Goal: Connect with others: Participate in discussion

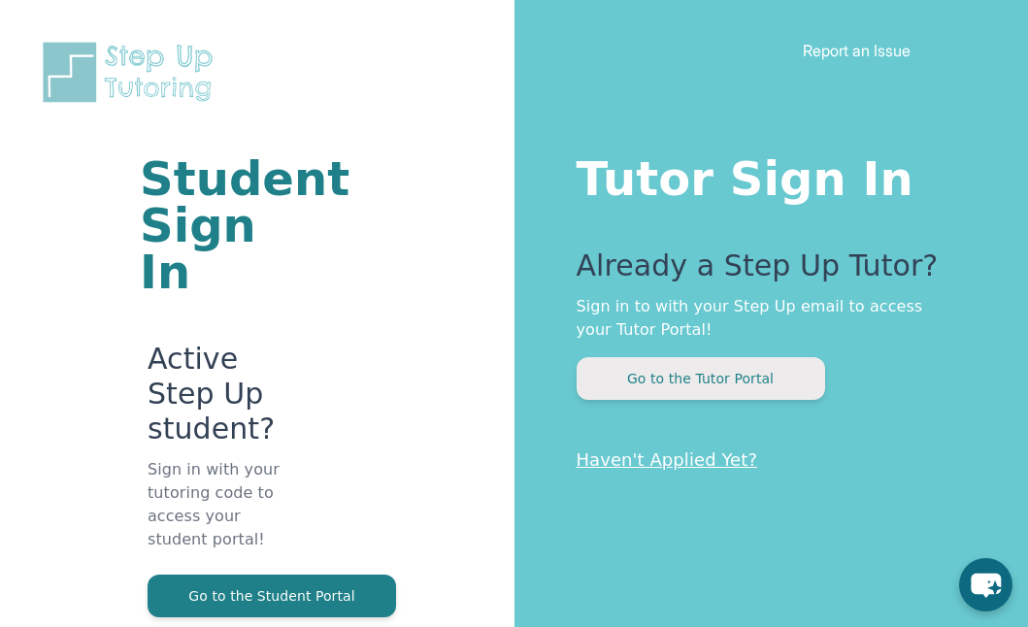
click at [673, 383] on button "Go to the Tutor Portal" at bounding box center [700, 378] width 248 height 43
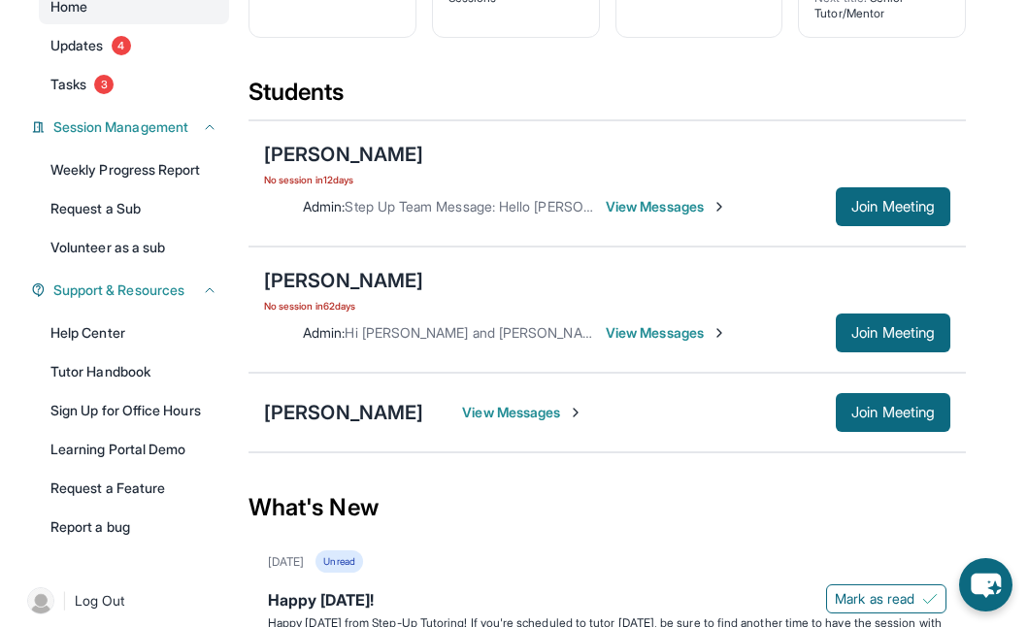
scroll to position [215, 0]
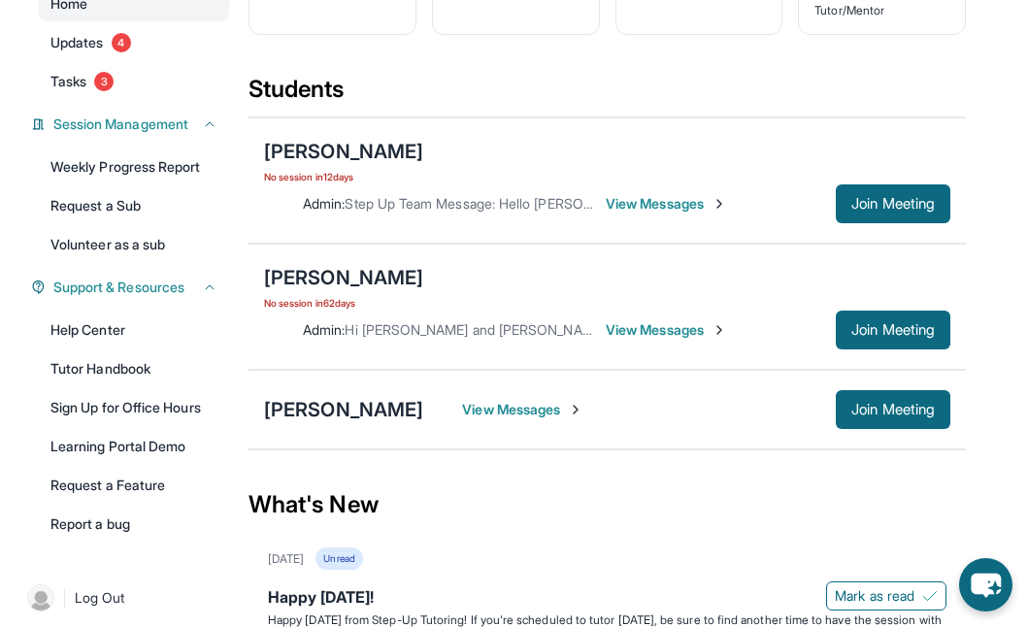
click at [499, 411] on span "View Messages" at bounding box center [522, 409] width 121 height 19
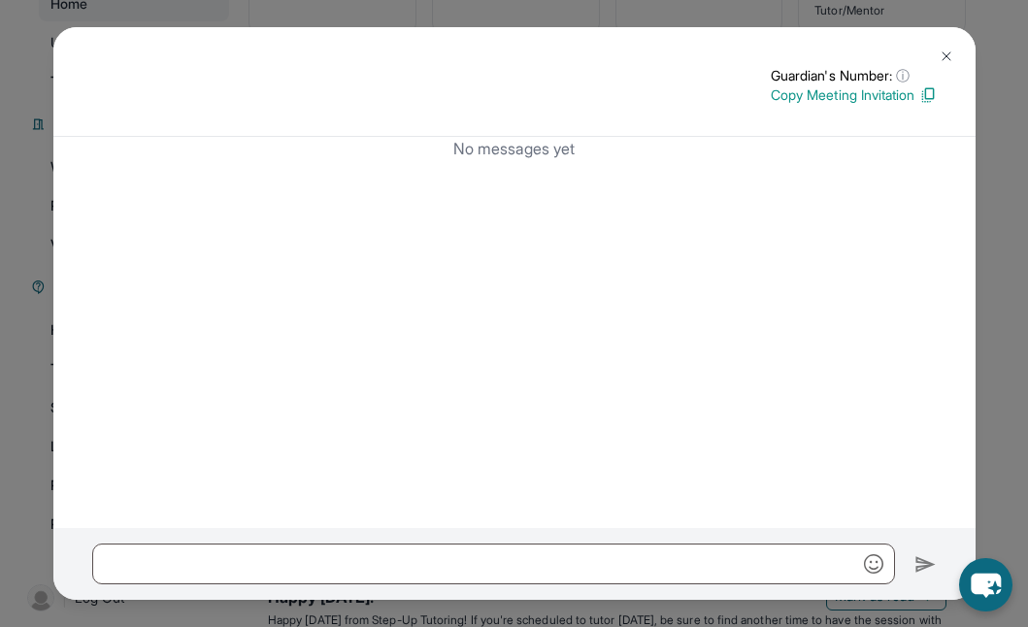
click at [950, 54] on img at bounding box center [946, 57] width 16 height 16
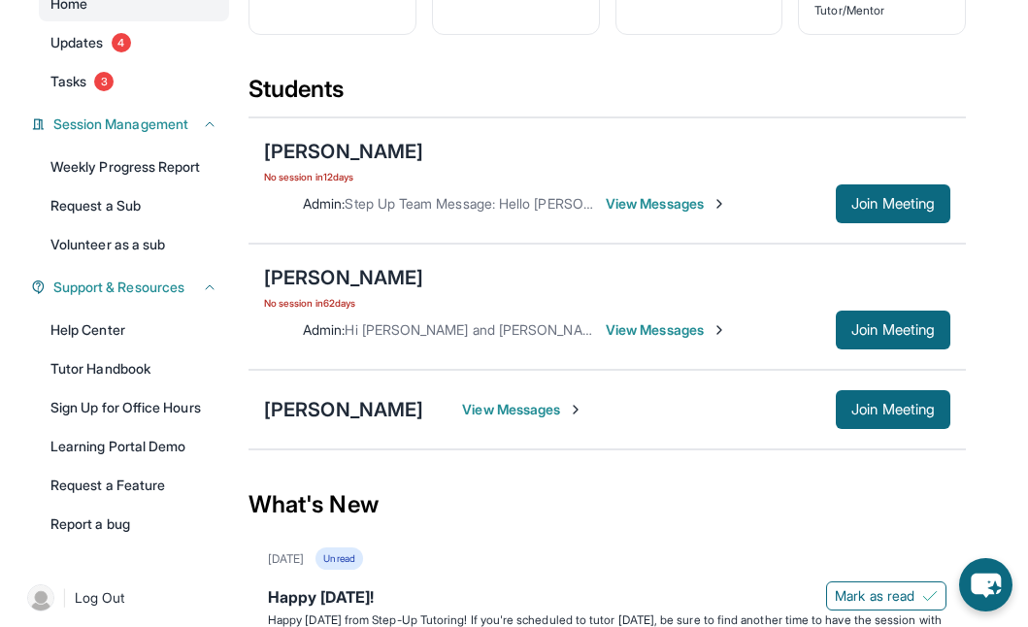
click at [686, 199] on span "View Messages" at bounding box center [665, 203] width 121 height 19
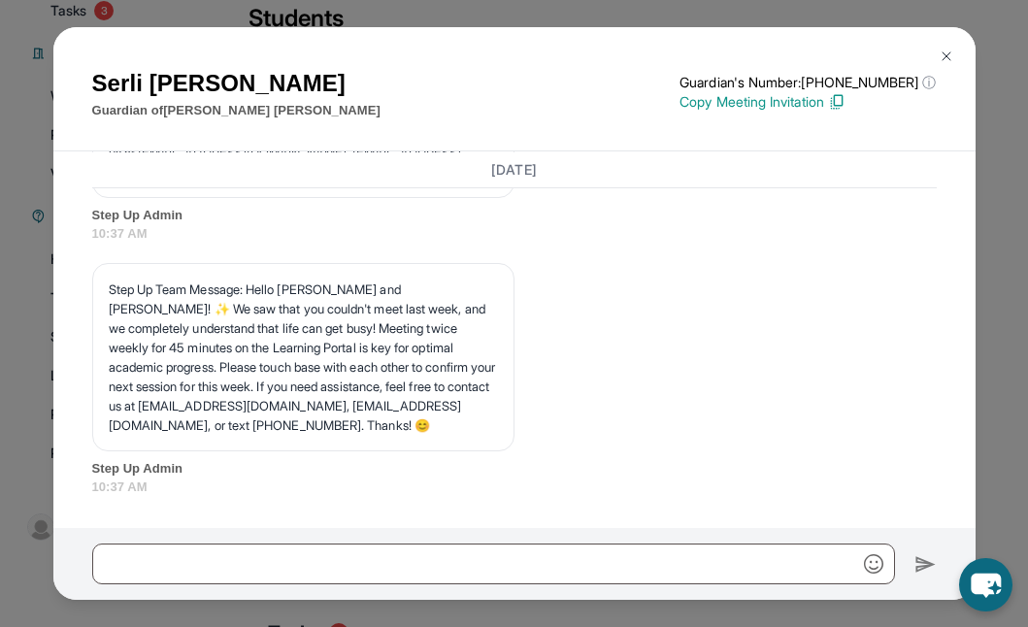
scroll to position [288, 0]
click at [946, 59] on img at bounding box center [946, 57] width 16 height 16
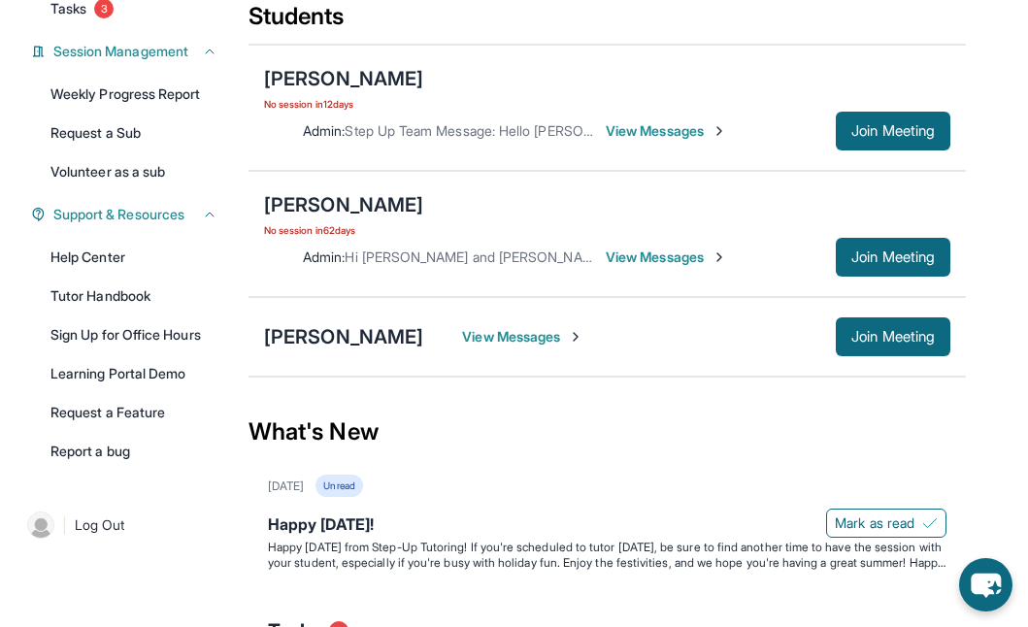
scroll to position [233, 0]
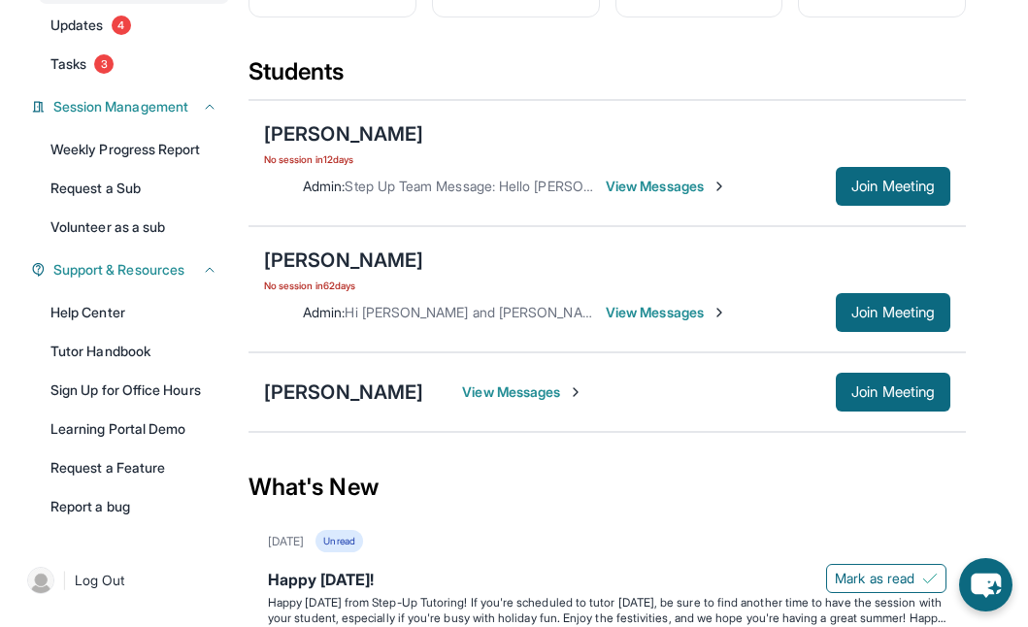
click at [664, 174] on div "Admin : Step Up Team Message: Hello Serli and Abigail! ✨ We saw that you couldn…" at bounding box center [607, 186] width 686 height 39
click at [664, 181] on span "View Messages" at bounding box center [665, 186] width 121 height 19
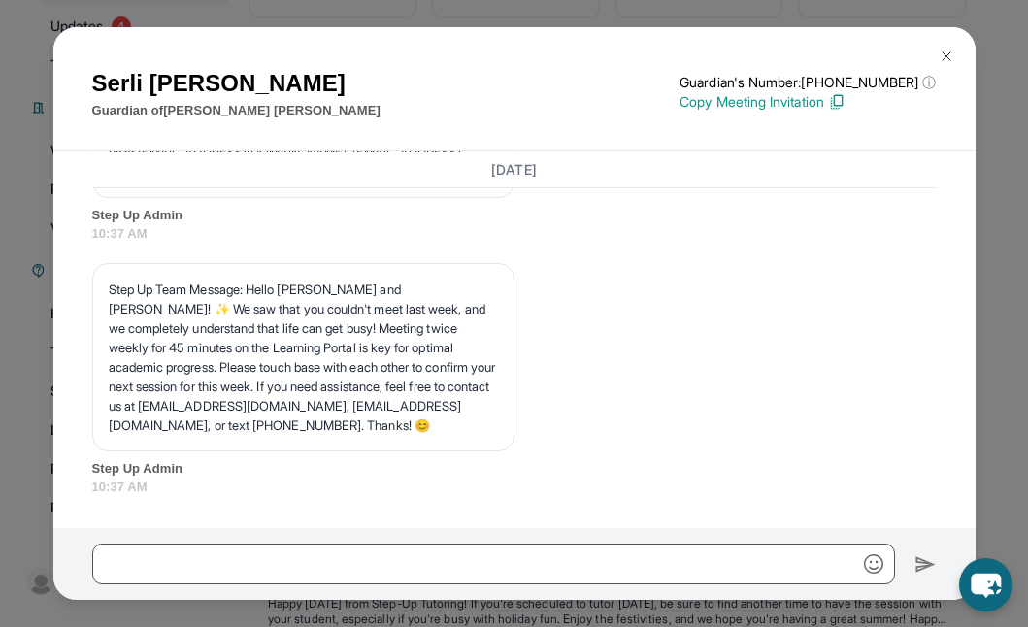
scroll to position [22962, 0]
click at [946, 51] on img at bounding box center [946, 57] width 16 height 16
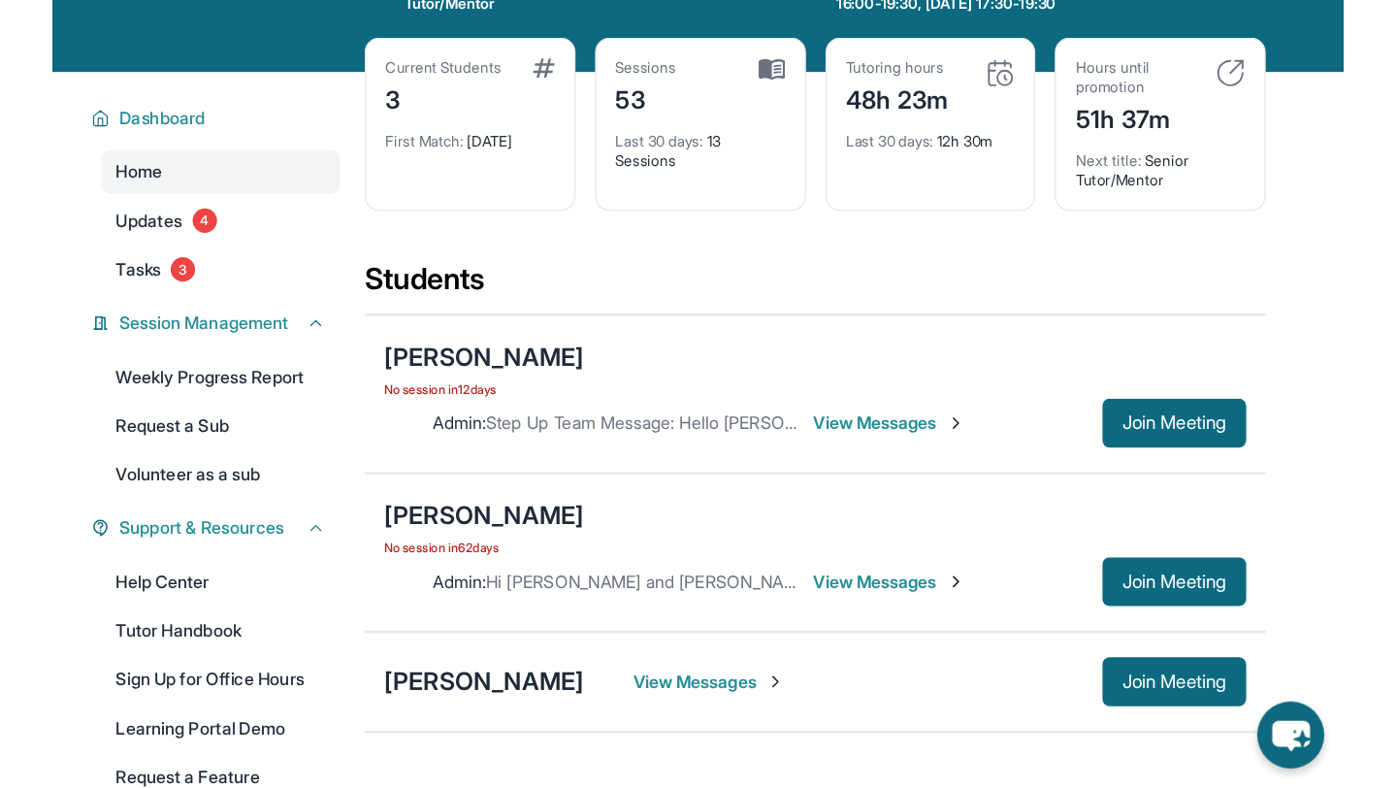
scroll to position [80, 0]
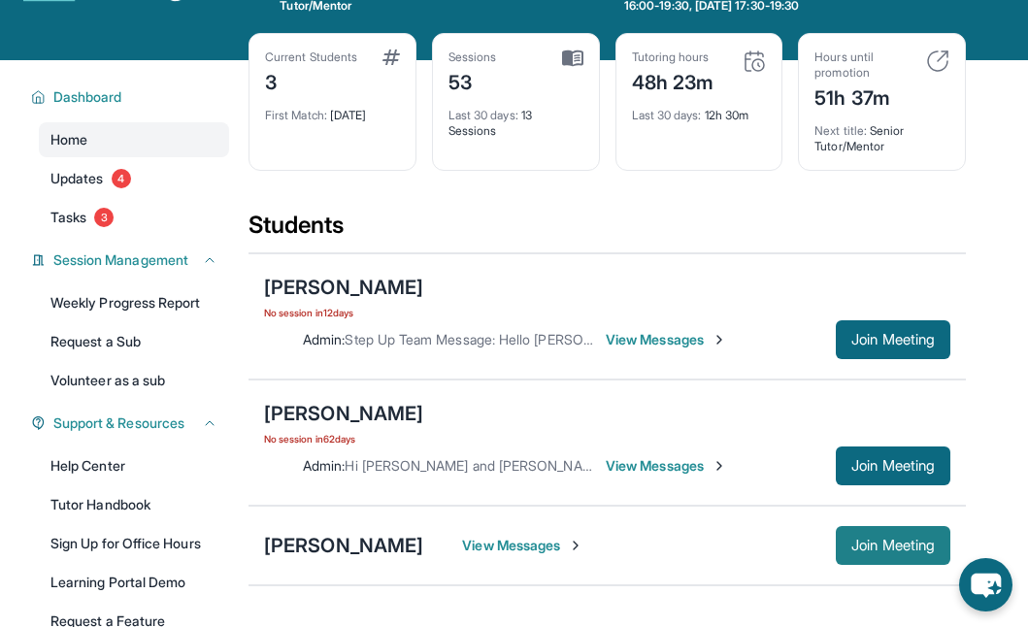
click at [855, 560] on button "Join Meeting" at bounding box center [892, 545] width 114 height 39
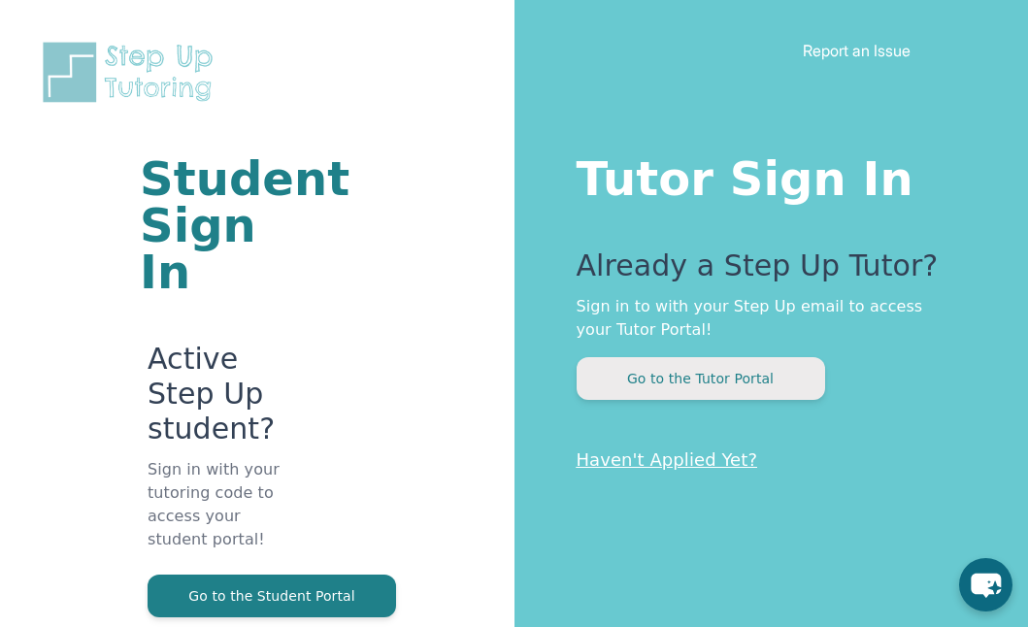
click at [679, 380] on button "Go to the Tutor Portal" at bounding box center [700, 378] width 248 height 43
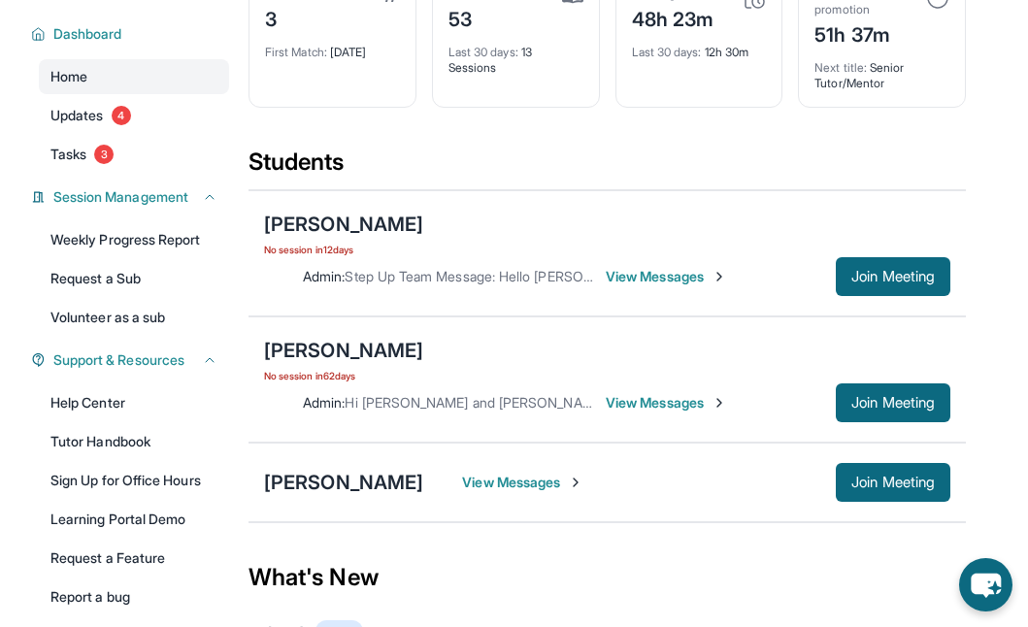
scroll to position [157, 0]
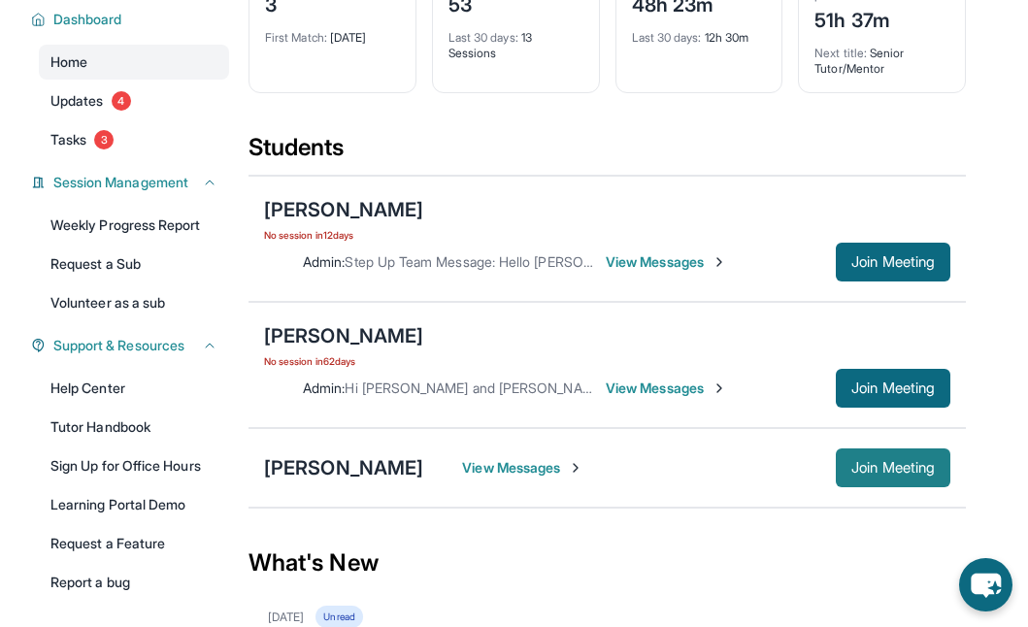
click at [852, 462] on span "Join Meeting" at bounding box center [892, 468] width 83 height 12
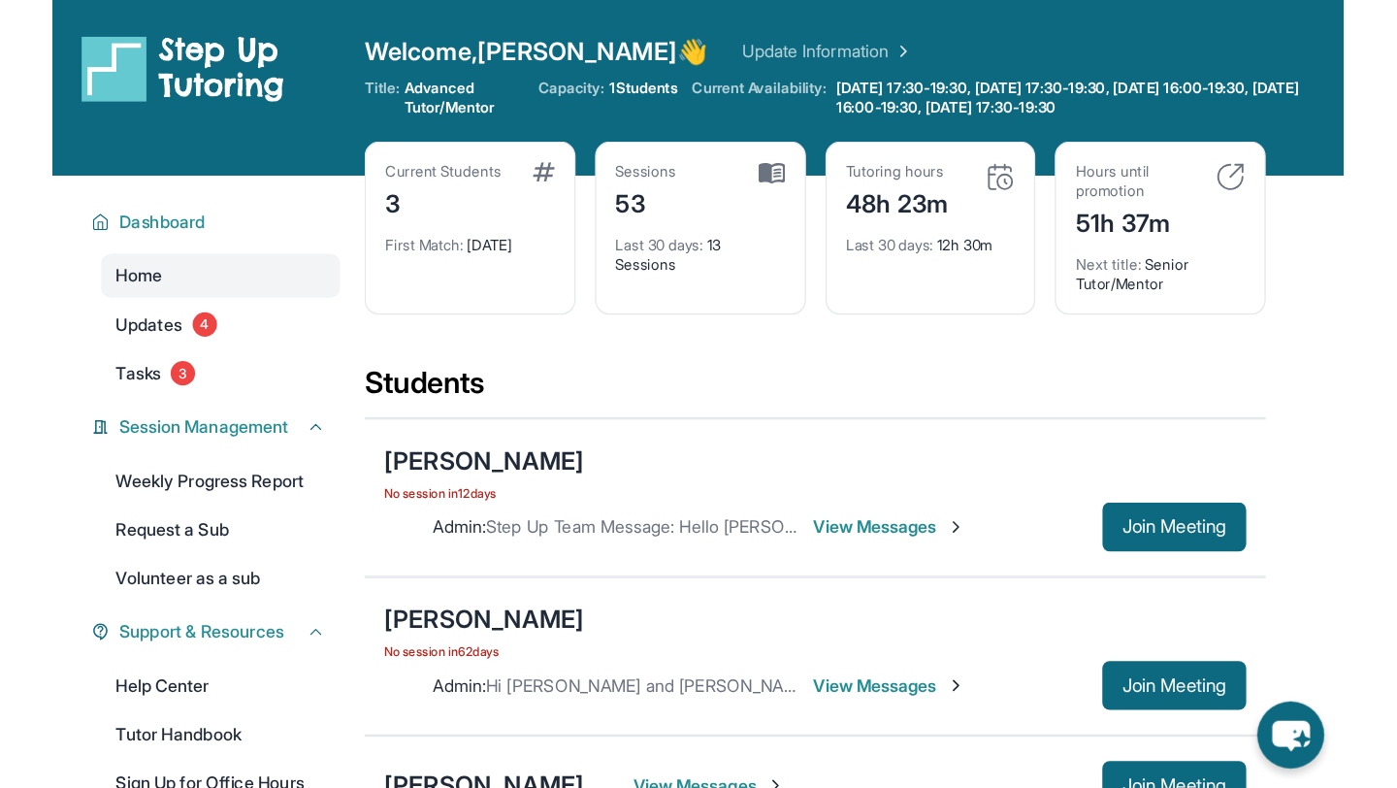
scroll to position [131, 0]
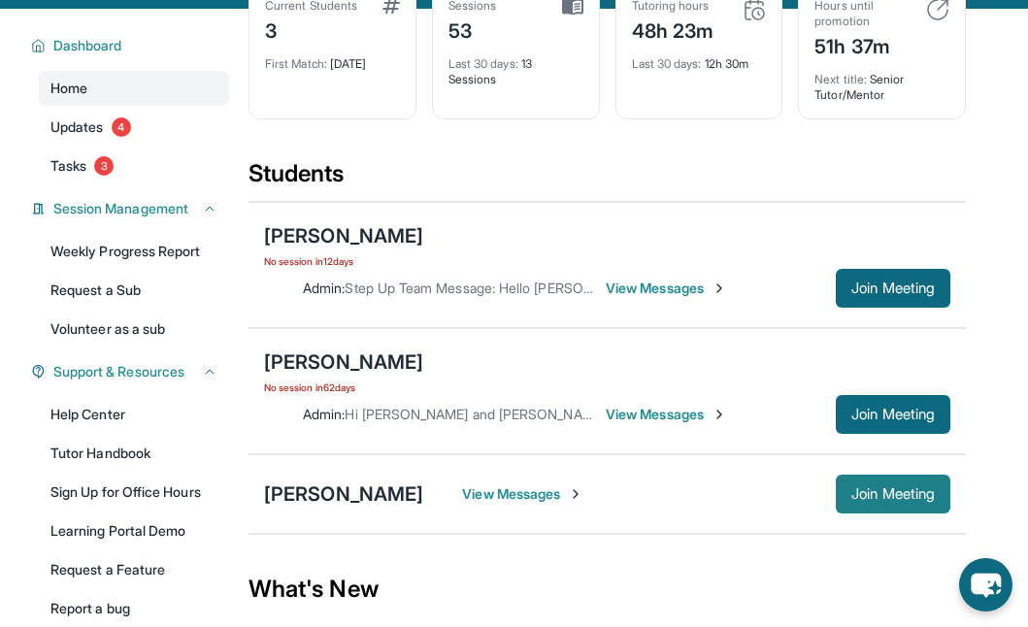
click at [861, 484] on button "Join Meeting" at bounding box center [892, 493] width 114 height 39
